Goal: Task Accomplishment & Management: Use online tool/utility

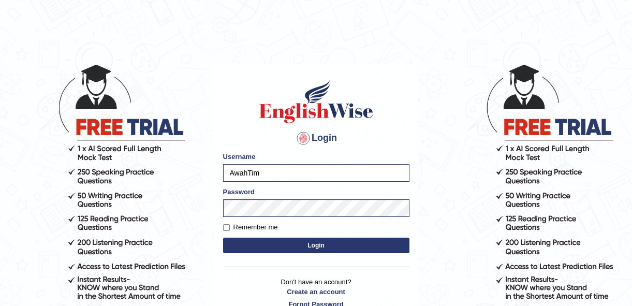
click at [399, 244] on button "Login" at bounding box center [316, 245] width 186 height 16
click at [326, 244] on button "Login" at bounding box center [316, 245] width 186 height 16
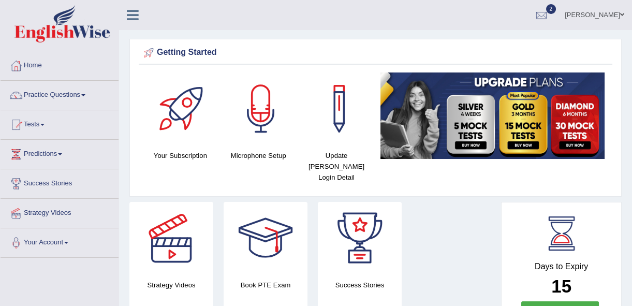
drag, startPoint x: 0, startPoint y: 0, endPoint x: 63, endPoint y: 94, distance: 113.1
click at [63, 94] on link "Practice Questions" at bounding box center [60, 94] width 118 height 26
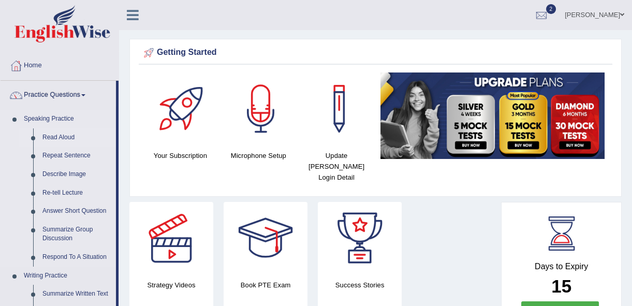
click at [65, 137] on link "Read Aloud" at bounding box center [77, 137] width 78 height 19
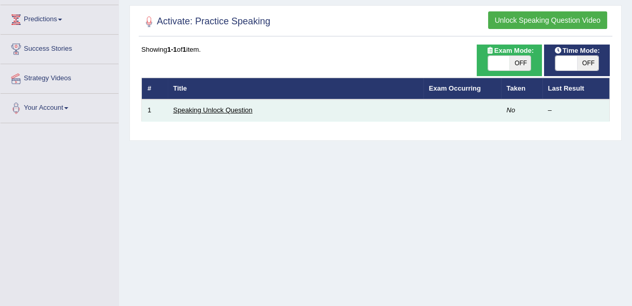
click at [219, 110] on link "Speaking Unlock Question" at bounding box center [212, 110] width 79 height 8
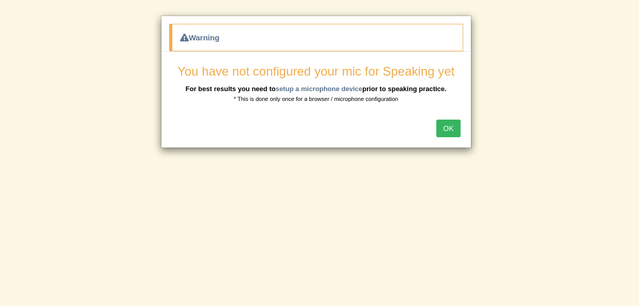
click at [443, 129] on button "OK" at bounding box center [448, 129] width 24 height 18
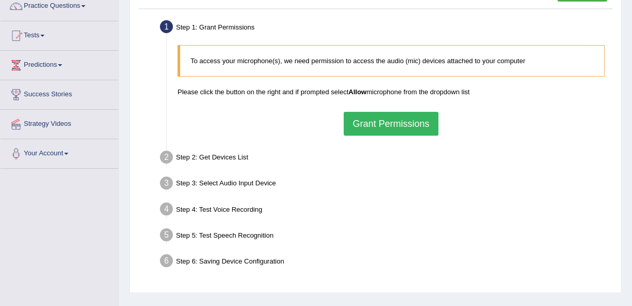
scroll to position [87, 0]
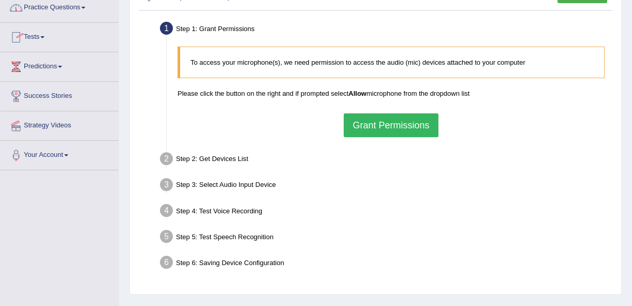
click at [422, 120] on button "Grant Permissions" at bounding box center [391, 125] width 94 height 24
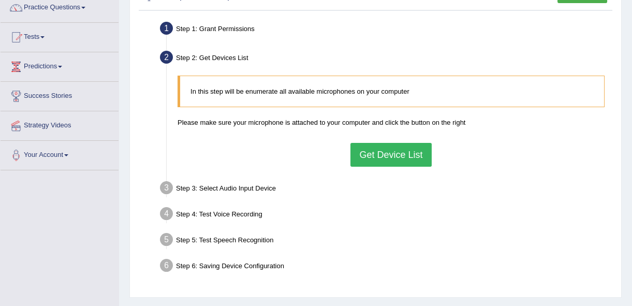
click at [406, 154] on button "Get Device List" at bounding box center [390, 155] width 81 height 24
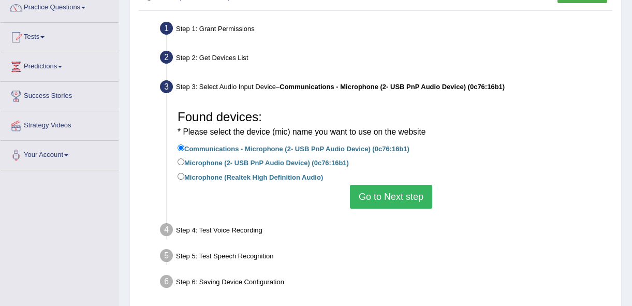
click at [391, 197] on button "Go to Next step" at bounding box center [391, 197] width 82 height 24
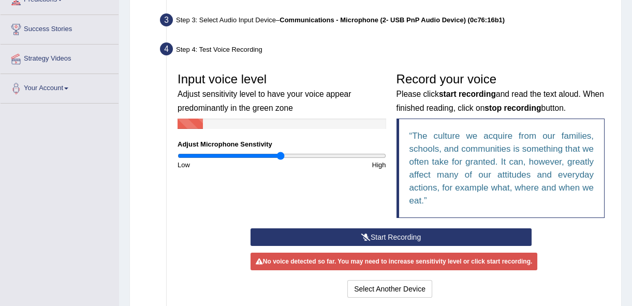
scroll to position [158, 0]
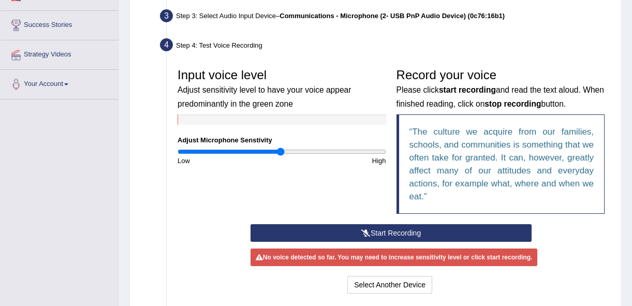
click at [383, 231] on button "Start Recording" at bounding box center [390, 233] width 281 height 18
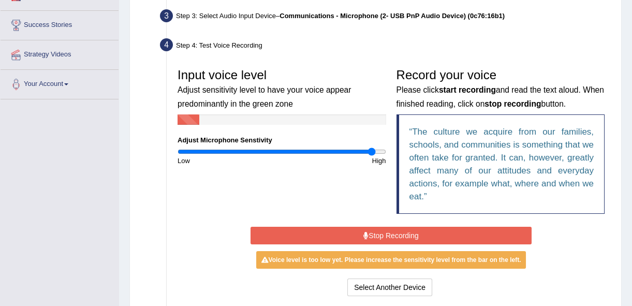
type input "1.9"
click at [371, 152] on input "range" at bounding box center [281, 151] width 209 height 8
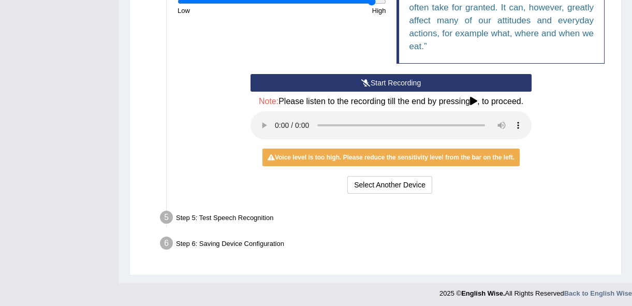
scroll to position [311, 0]
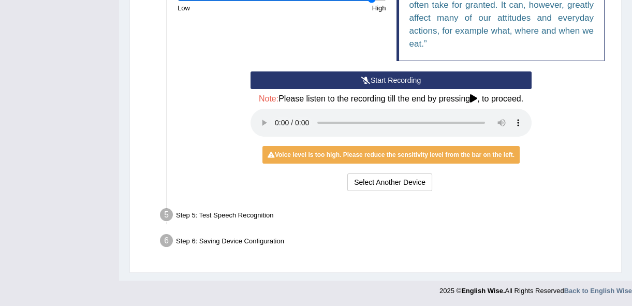
click at [259, 214] on div "Step 5: Test Speech Recognition" at bounding box center [385, 216] width 461 height 23
click at [396, 183] on button "Select Another Device" at bounding box center [389, 182] width 85 height 18
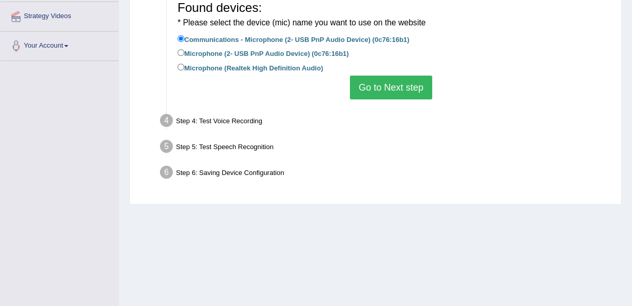
scroll to position [197, 0]
click at [185, 52] on label "Microphone (2- USB PnP Audio Device) (0c76:16b1)" at bounding box center [262, 52] width 171 height 11
click at [184, 52] on input "Microphone (2- USB PnP Audio Device) (0c76:16b1)" at bounding box center [180, 52] width 7 height 7
radio input "true"
click at [397, 84] on button "Go to Next step" at bounding box center [391, 87] width 82 height 24
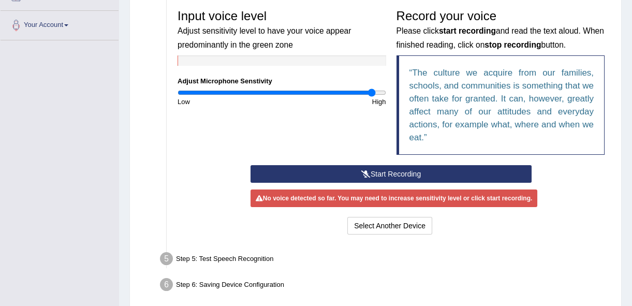
scroll to position [214, 0]
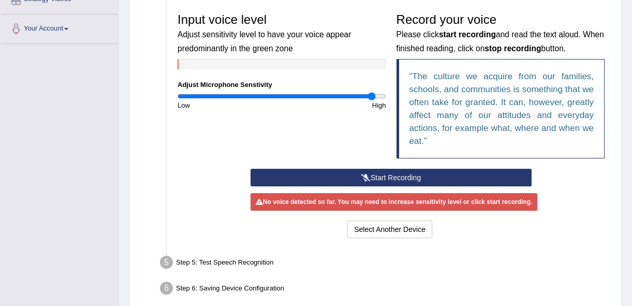
click at [375, 177] on button "Start Recording" at bounding box center [390, 178] width 281 height 18
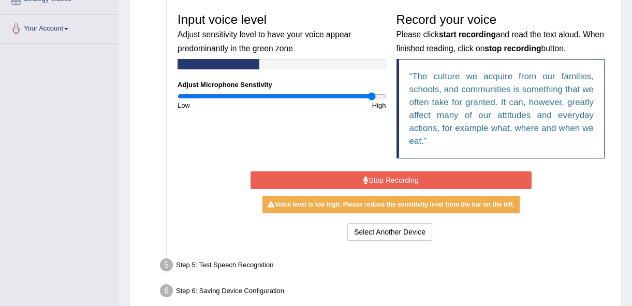
click at [431, 175] on button "Stop Recording" at bounding box center [390, 180] width 281 height 18
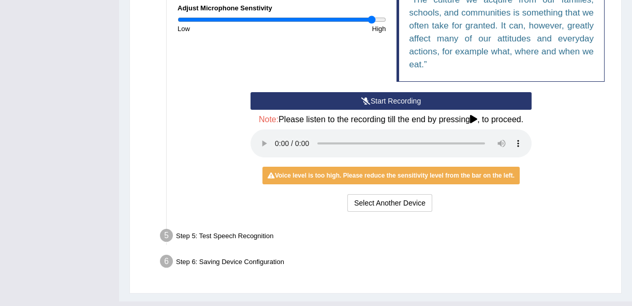
scroll to position [311, 0]
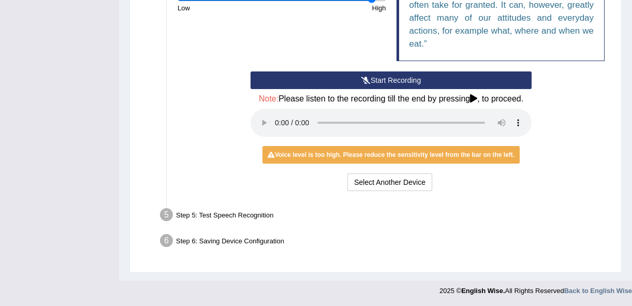
click at [208, 216] on div "Step 5: Test Speech Recognition" at bounding box center [385, 216] width 461 height 23
click at [374, 155] on div "Voice level is too high. Please reduce the sensitivity level from the bar on th…" at bounding box center [390, 155] width 257 height 18
click at [471, 99] on icon at bounding box center [473, 98] width 7 height 8
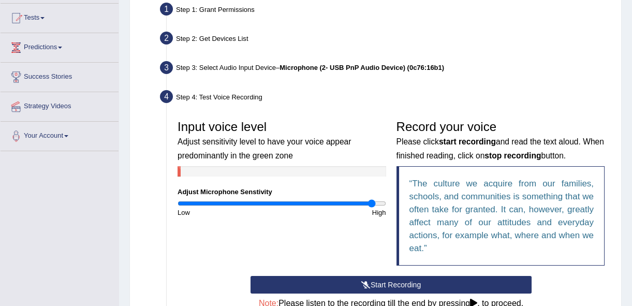
scroll to position [106, 0]
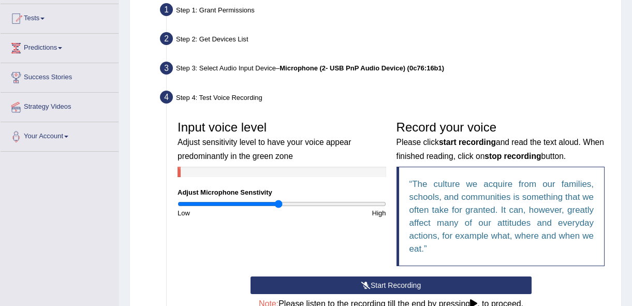
click at [279, 204] on input "range" at bounding box center [281, 204] width 209 height 8
click at [325, 204] on input "range" at bounding box center [281, 204] width 209 height 8
click at [345, 201] on input "range" at bounding box center [281, 204] width 209 height 8
click at [359, 203] on input "range" at bounding box center [281, 204] width 209 height 8
click at [332, 202] on input "range" at bounding box center [281, 204] width 209 height 8
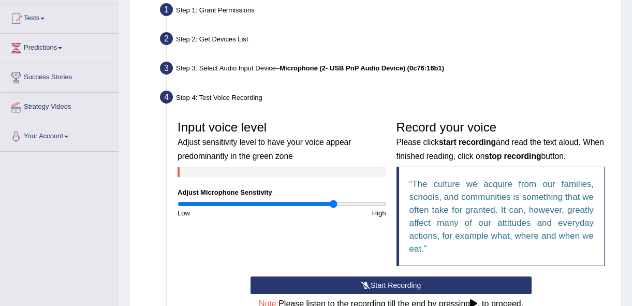
click at [282, 66] on b "Microphone (2- USB PnP Audio Device) (0c76:16b1)" at bounding box center [361, 68] width 165 height 8
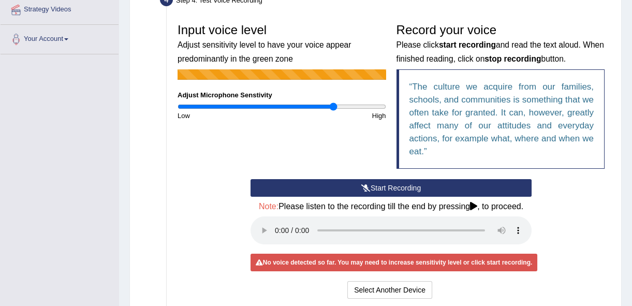
scroll to position [206, 0]
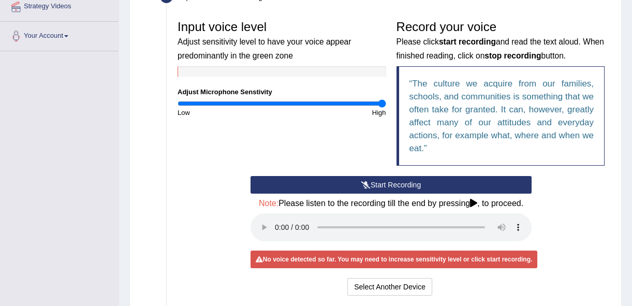
type input "2"
click at [382, 101] on input "range" at bounding box center [281, 103] width 209 height 8
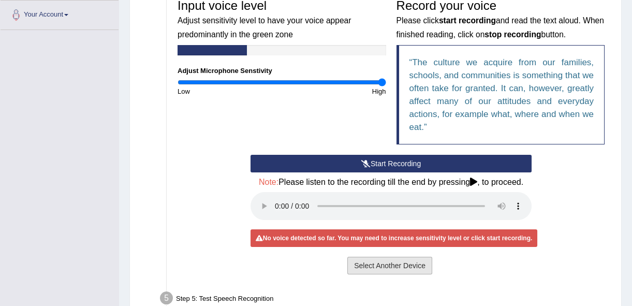
scroll to position [230, 0]
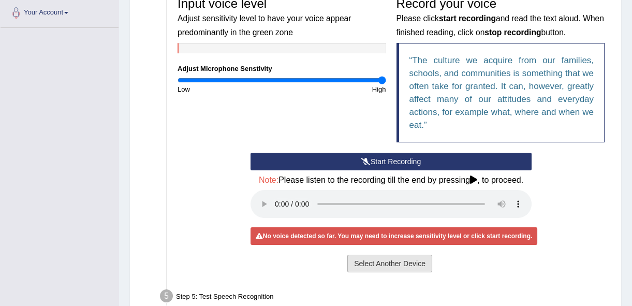
click at [385, 265] on button "Select Another Device" at bounding box center [389, 264] width 85 height 18
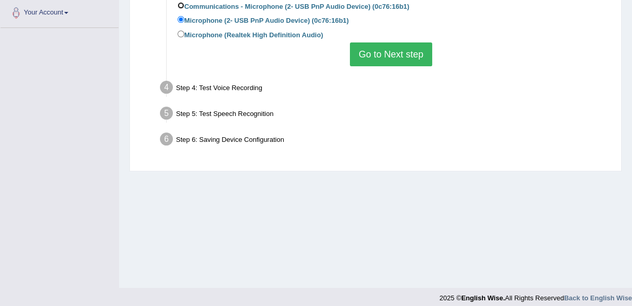
click at [182, 5] on input "Communications - Microphone (2- USB PnP Audio Device) (0c76:16b1)" at bounding box center [180, 5] width 7 height 7
radio input "true"
click at [371, 53] on button "Go to Next step" at bounding box center [391, 54] width 82 height 24
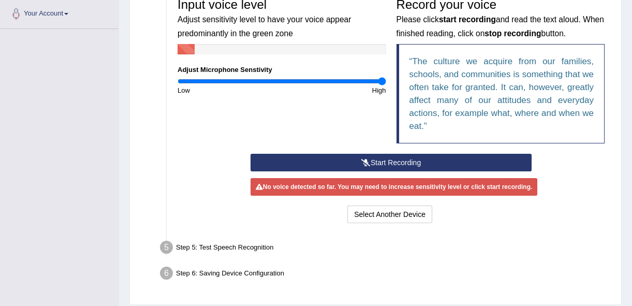
scroll to position [261, 0]
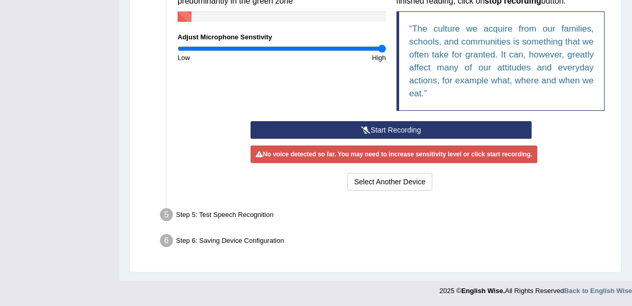
click at [199, 143] on div "Start Recording Stop Recording Note: Please listen to the recording till the en…" at bounding box center [390, 157] width 437 height 72
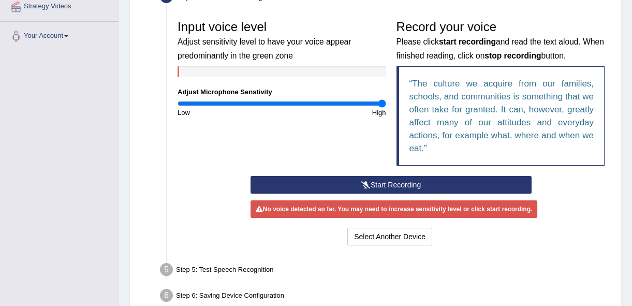
scroll to position [217, 0]
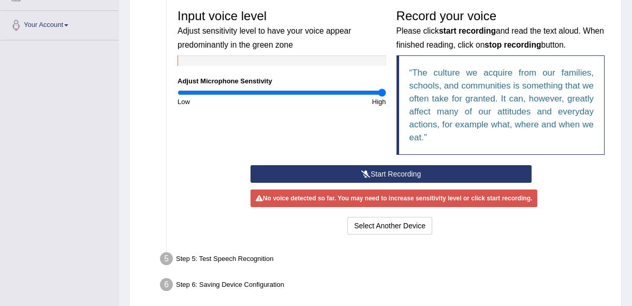
click at [369, 171] on button "Start Recording" at bounding box center [390, 174] width 281 height 18
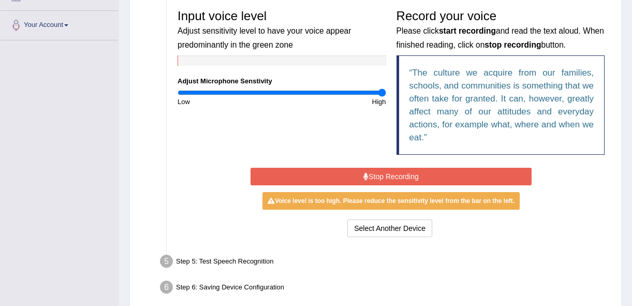
click at [399, 172] on button "Stop Recording" at bounding box center [390, 177] width 281 height 18
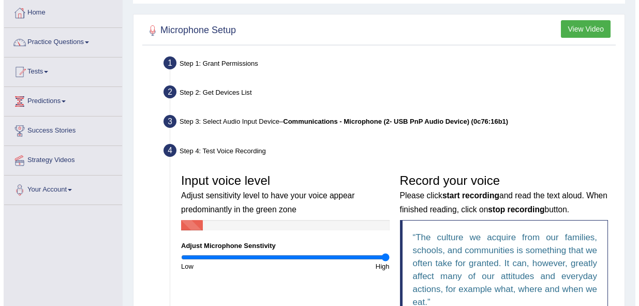
scroll to position [0, 0]
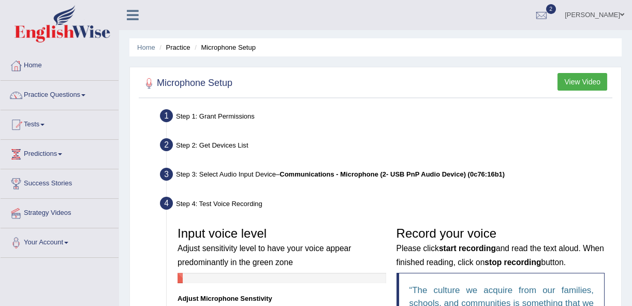
click at [588, 81] on button "View Video" at bounding box center [582, 82] width 50 height 18
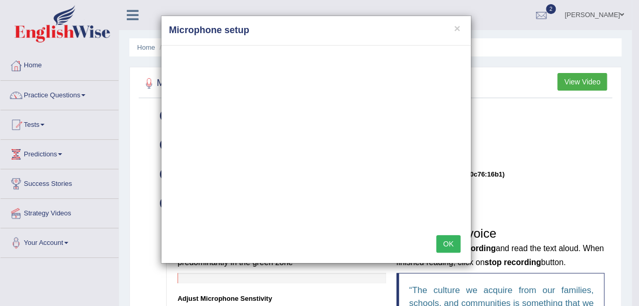
click at [418, 235] on div "OK" at bounding box center [315, 245] width 309 height 36
